Goal: Information Seeking & Learning: Learn about a topic

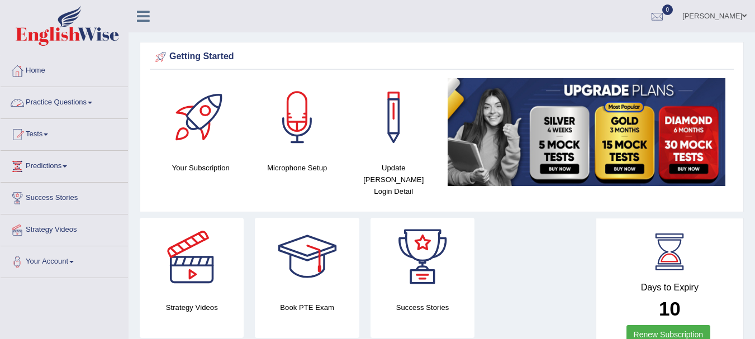
click at [76, 102] on link "Practice Questions" at bounding box center [64, 101] width 127 height 28
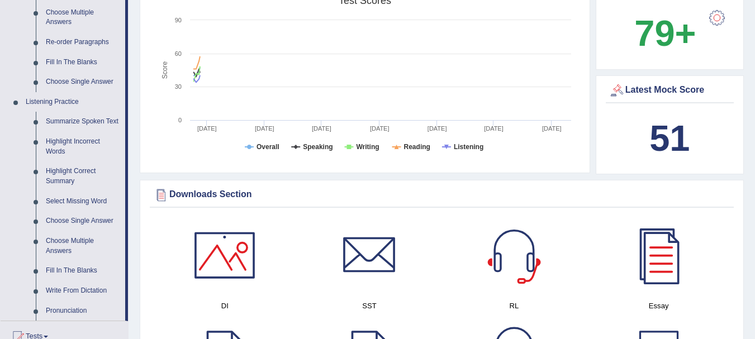
scroll to position [413, 0]
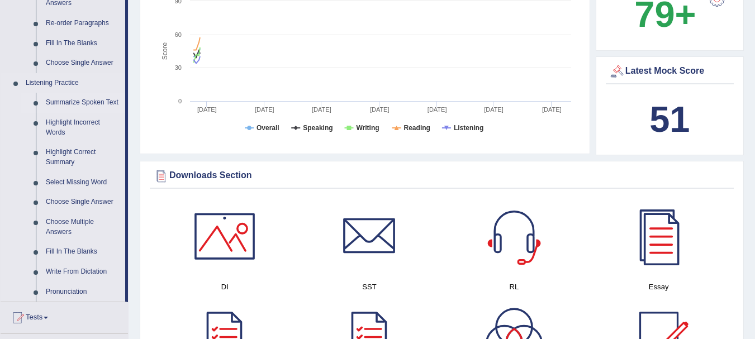
click at [90, 103] on link "Summarize Spoken Text" at bounding box center [83, 103] width 84 height 20
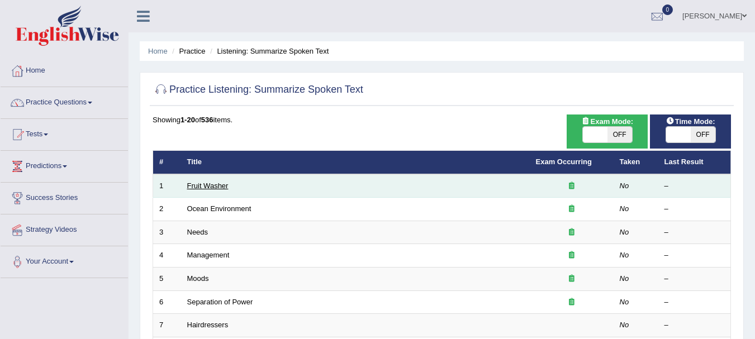
click at [209, 188] on link "Fruit Washer" at bounding box center [207, 186] width 41 height 8
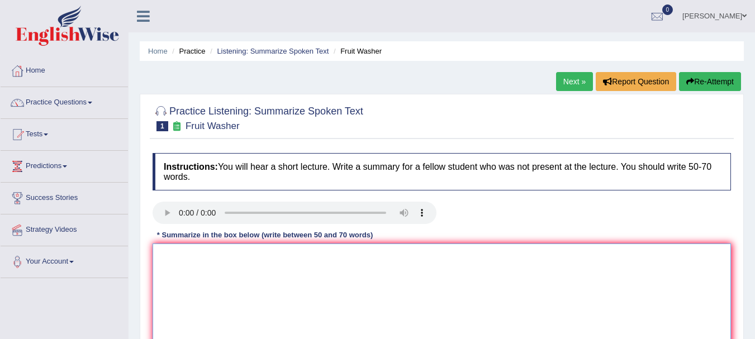
click at [211, 261] on textarea at bounding box center [441, 298] width 578 height 108
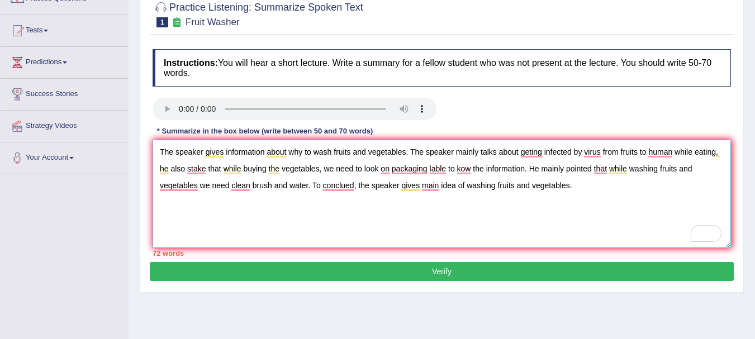
scroll to position [102, 0]
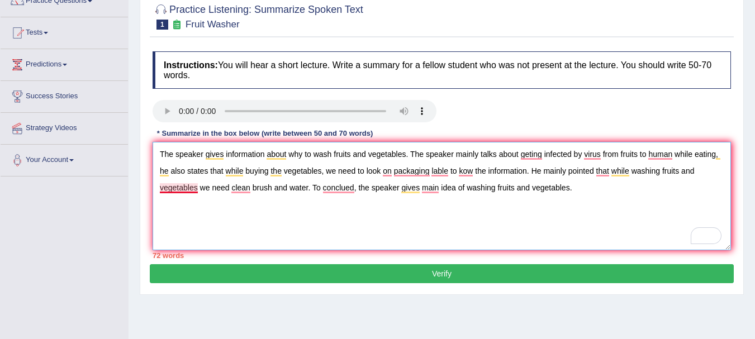
click at [197, 188] on textarea "The speaker gives information about why to wash fruits and vegetables. The spea…" at bounding box center [441, 196] width 578 height 108
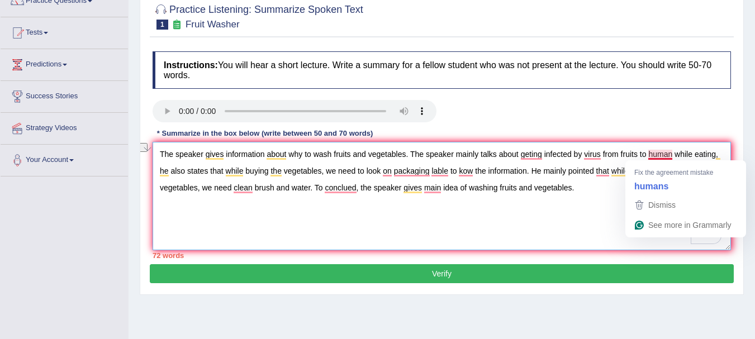
drag, startPoint x: 602, startPoint y: 154, endPoint x: 670, endPoint y: 150, distance: 68.3
click at [670, 150] on textarea "The speaker gives information about why to wash fruits and vegetables. The spea…" at bounding box center [441, 196] width 578 height 108
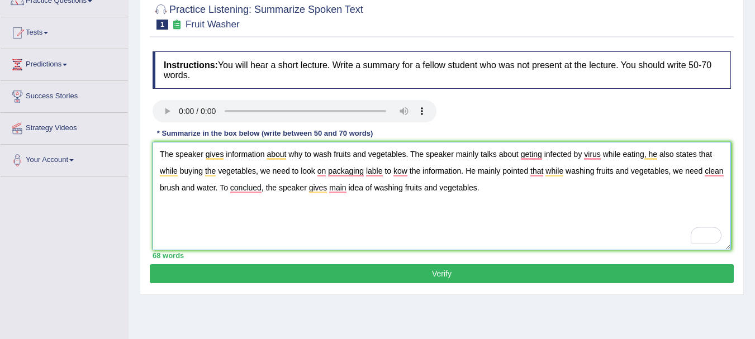
type textarea "The speaker gives information about why to wash fruits and vegetables. The spea…"
click at [465, 280] on button "Verify" at bounding box center [442, 273] width 584 height 19
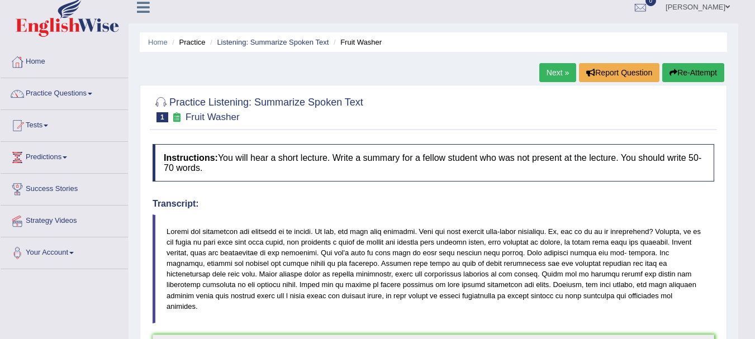
scroll to position [0, 0]
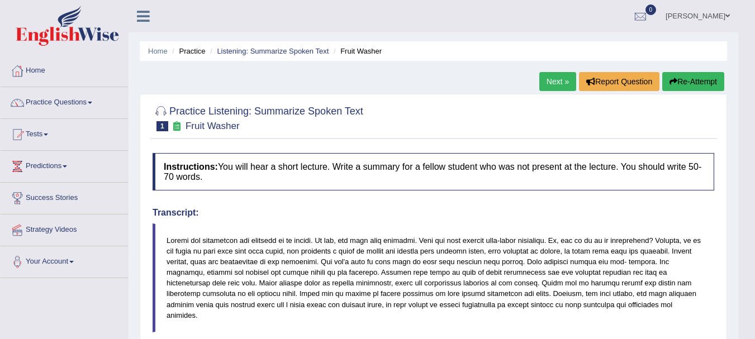
click at [551, 77] on link "Next »" at bounding box center [557, 81] width 37 height 19
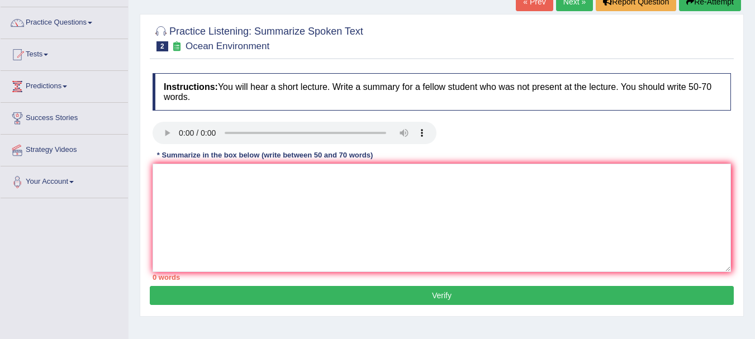
scroll to position [87, 0]
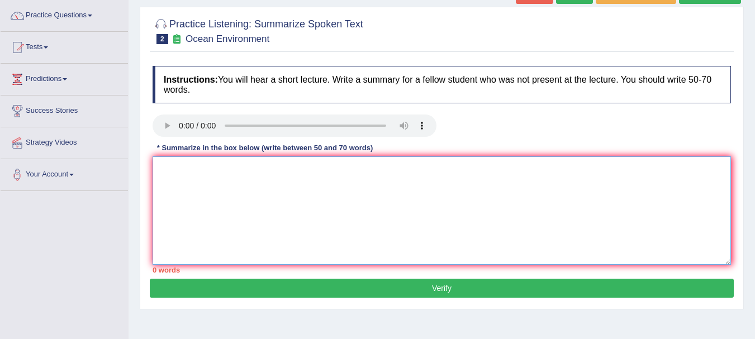
click at [238, 179] on textarea at bounding box center [441, 210] width 578 height 108
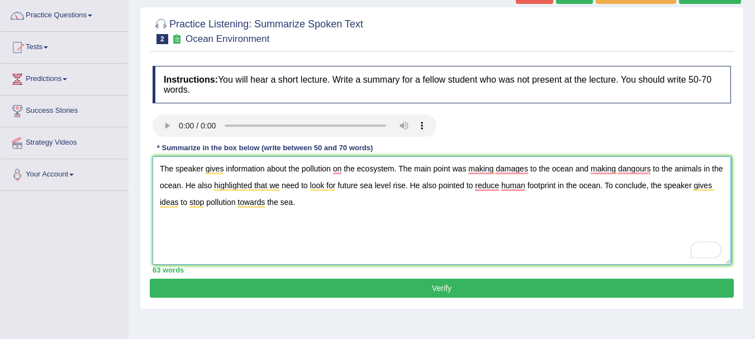
type textarea "The speaker gives information about the pollution on the ecosystem. The main po…"
click at [423, 288] on button "Verify" at bounding box center [442, 288] width 584 height 19
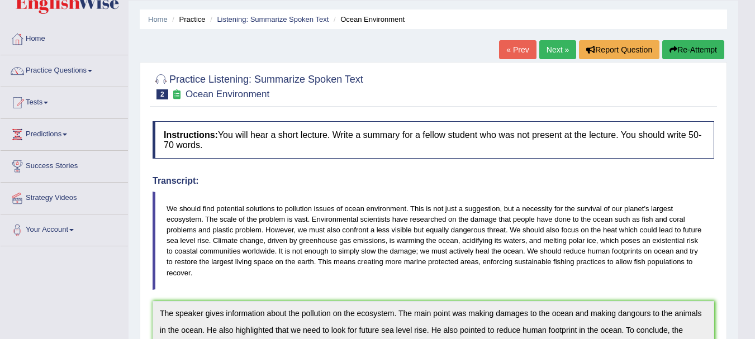
scroll to position [0, 0]
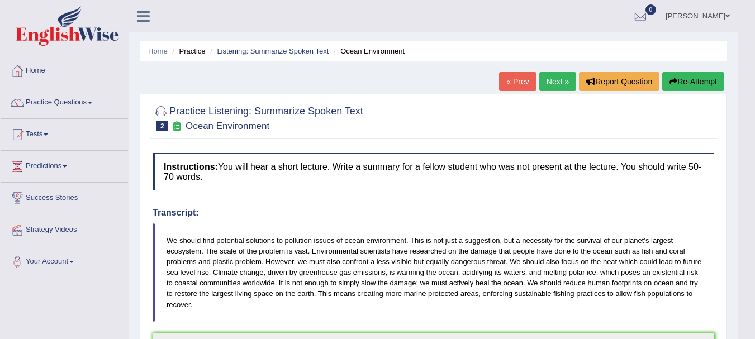
click at [556, 81] on link "Next »" at bounding box center [557, 81] width 37 height 19
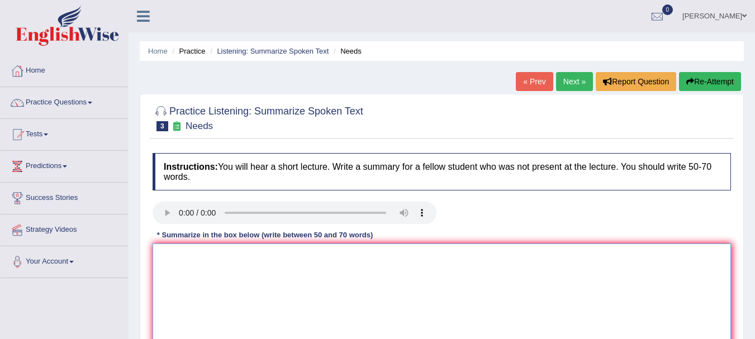
click at [222, 279] on textarea at bounding box center [441, 298] width 578 height 108
click at [171, 249] on textarea "To enrich screen reader interactions, please activate Accessibility in Grammarl…" at bounding box center [441, 298] width 578 height 108
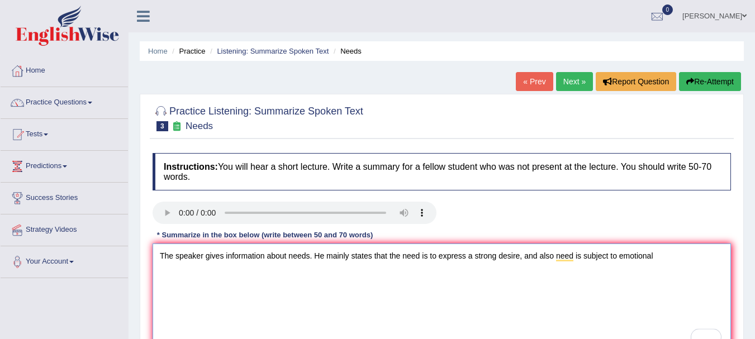
click at [657, 254] on textarea "The speaker gives information about needs. He mainly states that the need is to…" at bounding box center [441, 298] width 578 height 108
click at [661, 254] on textarea "The speaker gives information about needs. He mainly states that the need is to…" at bounding box center [441, 298] width 578 height 108
click at [672, 260] on textarea "The speaker gives information about needs. He mainly states that the need is to…" at bounding box center [441, 298] width 578 height 108
click at [368, 272] on textarea "The speaker gives information about needs. He mainly states that the need is to…" at bounding box center [441, 298] width 578 height 108
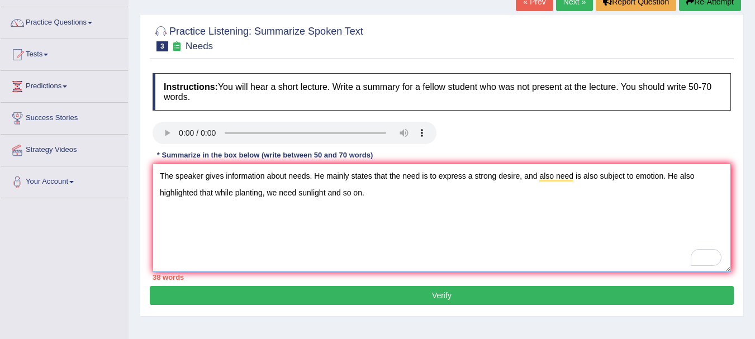
scroll to position [88, 0]
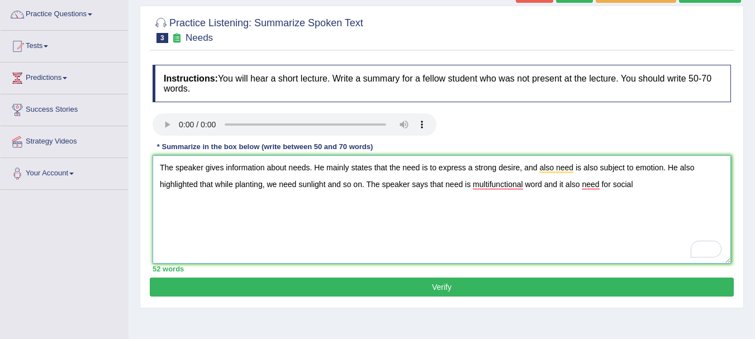
click at [612, 183] on textarea "The speaker gives information about needs. He mainly states that the need is to…" at bounding box center [441, 209] width 578 height 108
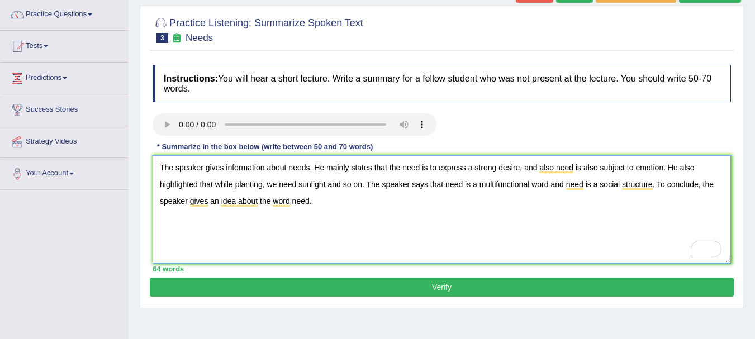
type textarea "The speaker gives information about needs. He mainly states that the need is to…"
click at [469, 284] on button "Verify" at bounding box center [442, 287] width 584 height 19
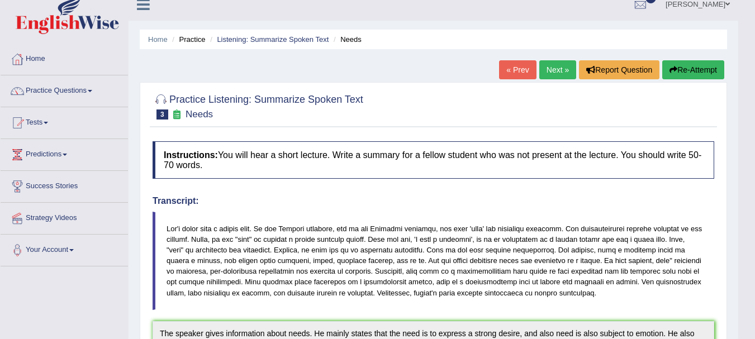
scroll to position [0, 0]
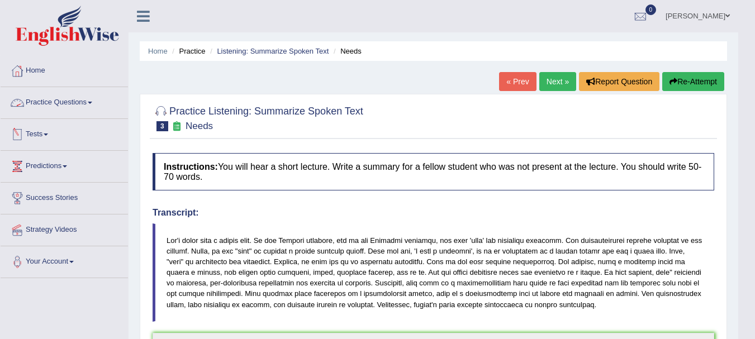
click at [92, 102] on span at bounding box center [90, 103] width 4 height 2
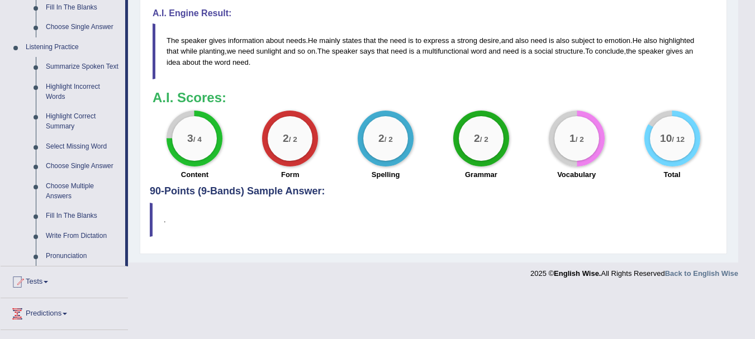
scroll to position [466, 0]
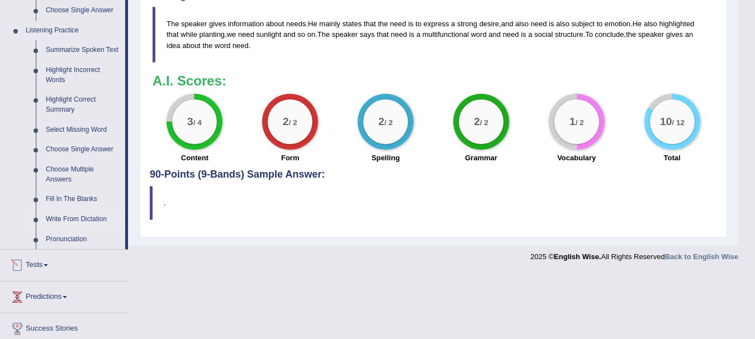
click at [77, 218] on link "Write From Dictation" at bounding box center [83, 219] width 84 height 20
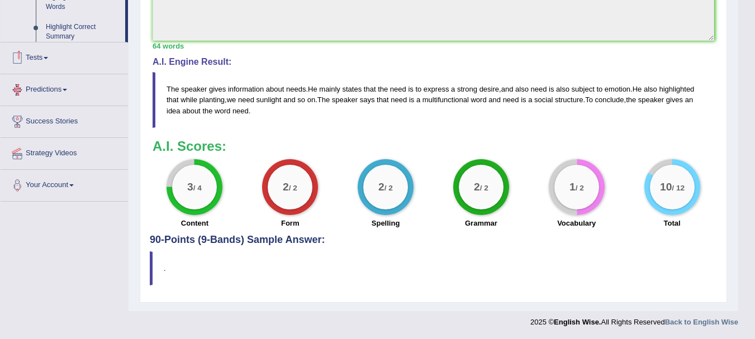
scroll to position [335, 0]
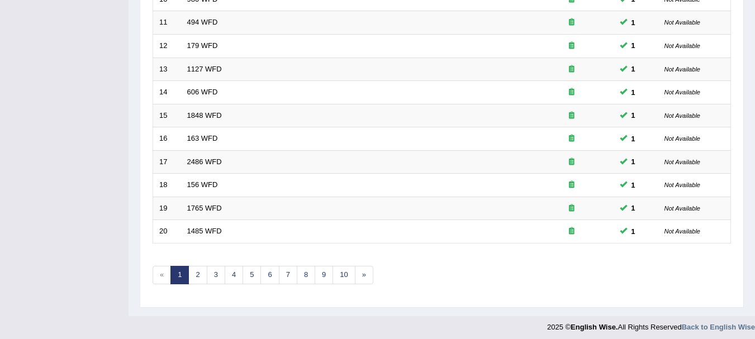
scroll to position [399, 0]
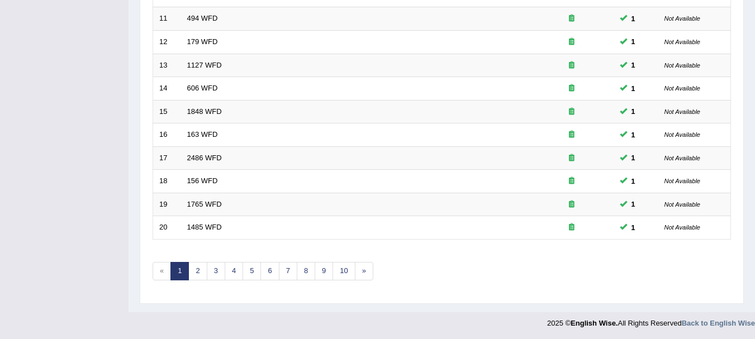
scroll to position [377, 0]
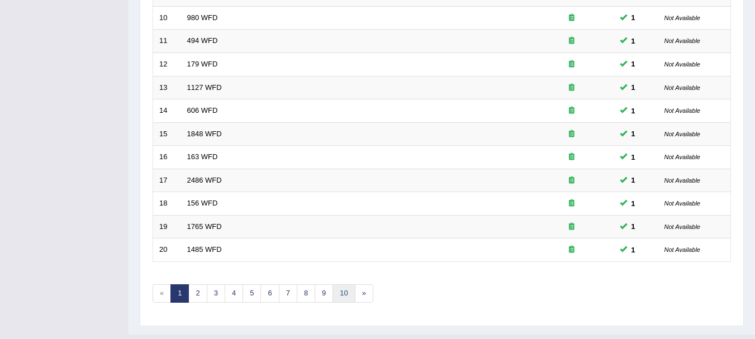
click at [335, 292] on link "10" at bounding box center [343, 293] width 22 height 18
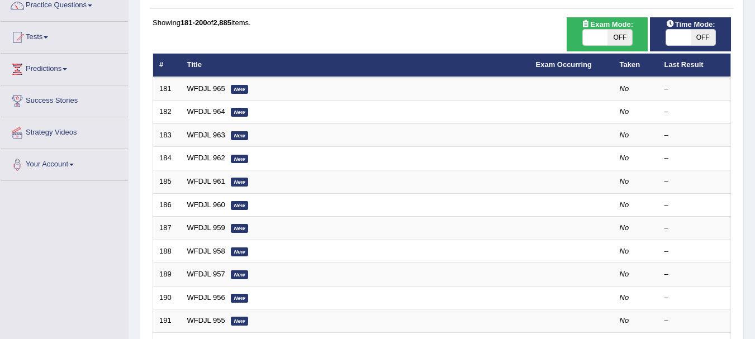
scroll to position [106, 0]
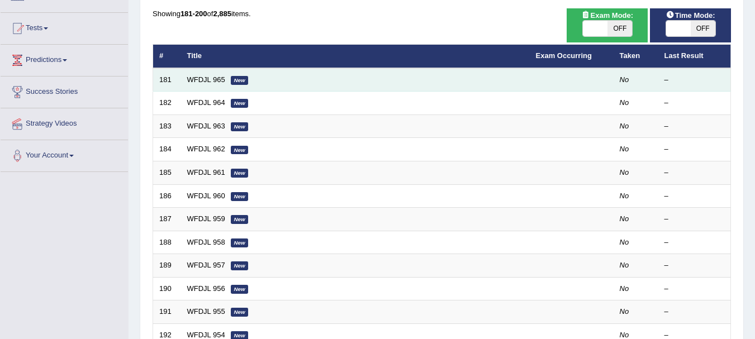
click at [202, 73] on td "WFDJL 965 New" at bounding box center [355, 79] width 349 height 23
click at [203, 77] on link "WFDJL 965" at bounding box center [206, 79] width 38 height 8
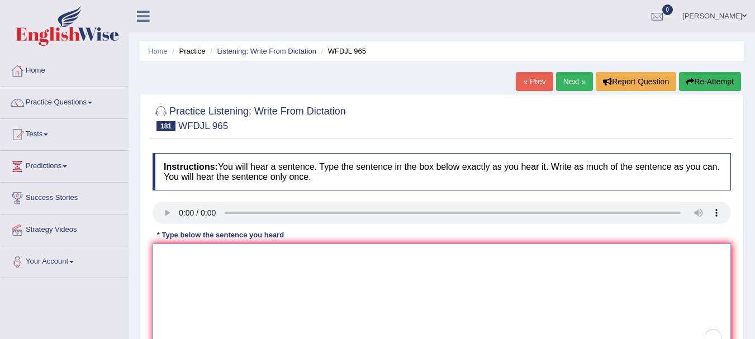
click at [179, 269] on textarea "To enrich screen reader interactions, please activate Accessibility in Grammarl…" at bounding box center [441, 298] width 578 height 108
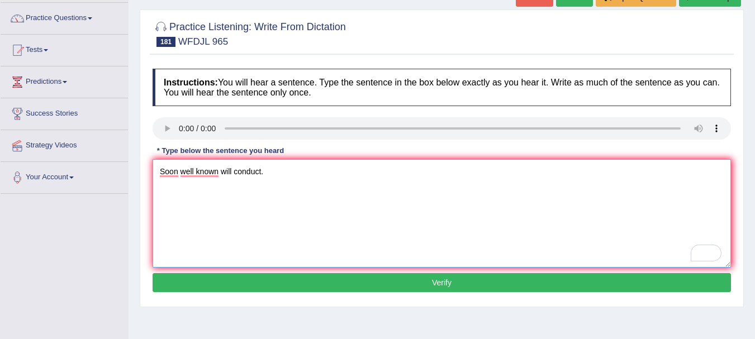
scroll to position [86, 0]
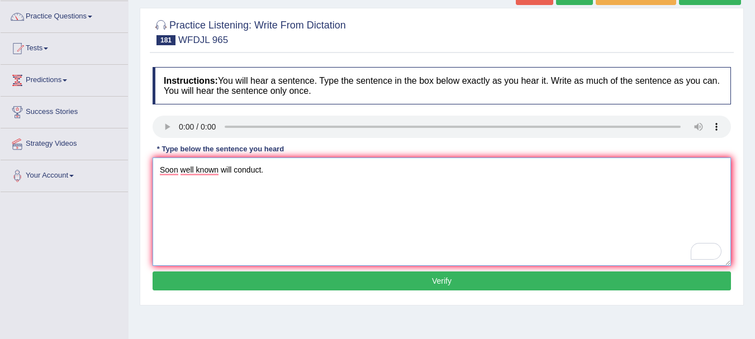
click at [235, 171] on textarea "Soon well known will conduct." at bounding box center [441, 211] width 578 height 108
type textarea "Soon well known will a conduct."
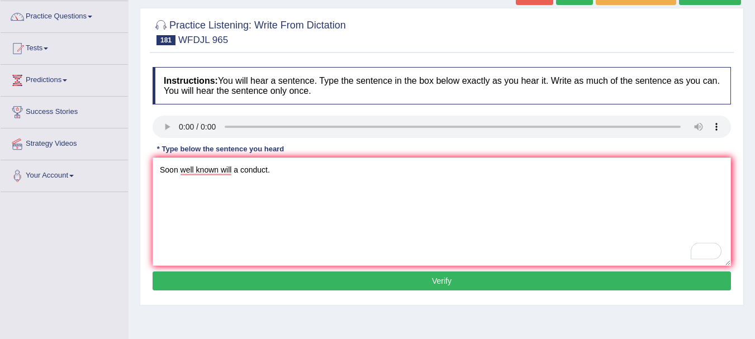
click at [458, 284] on button "Verify" at bounding box center [441, 280] width 578 height 19
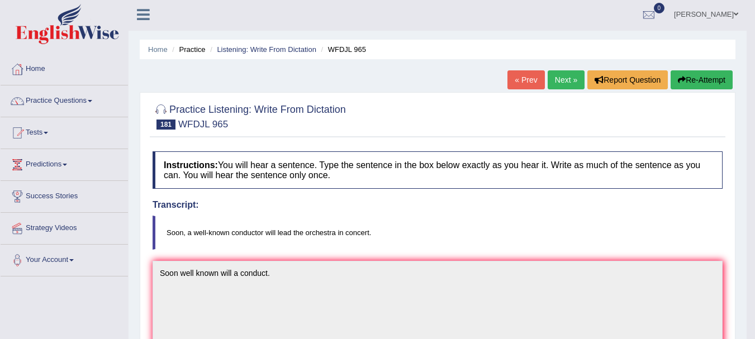
scroll to position [0, 0]
